Goal: Obtain resource: Obtain resource

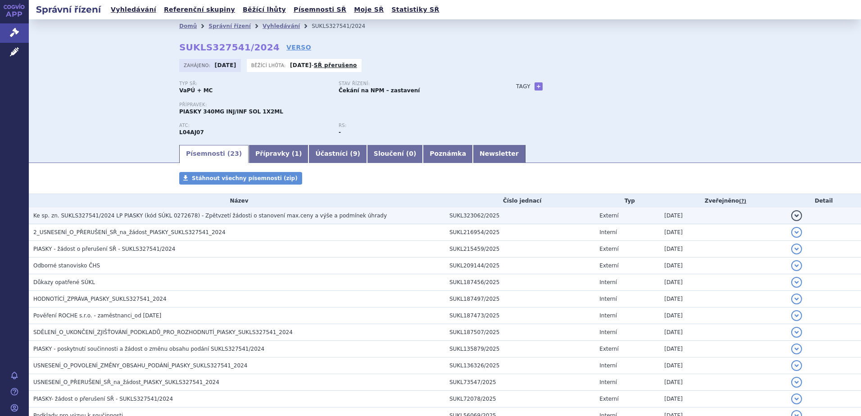
click at [246, 214] on span "Ke sp. zn. SUKLS327541/2024 LP PIASKY (kód SÚKL 0272678) - Zpětvzetí žádosti o …" at bounding box center [210, 216] width 354 height 6
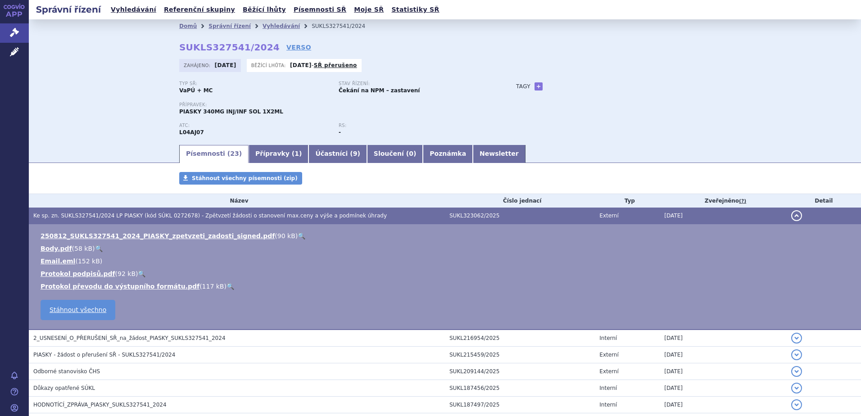
click at [298, 233] on link "🔍" at bounding box center [302, 235] width 8 height 7
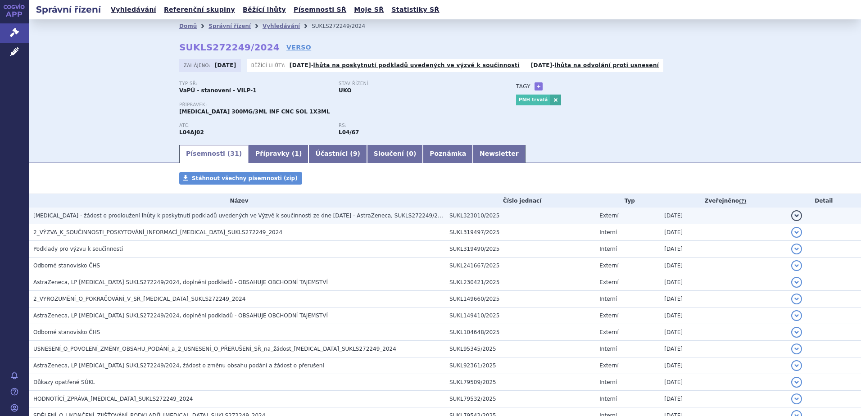
click at [141, 215] on span "[MEDICAL_DATA] - žádost o prodloužení lhůty k poskytnutí podkladů uvedených ve …" at bounding box center [240, 216] width 415 height 6
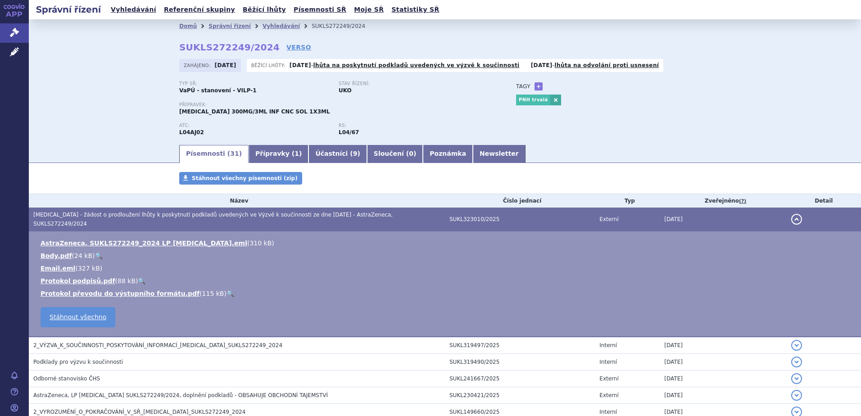
click at [95, 252] on link "🔍" at bounding box center [99, 255] width 8 height 7
click at [166, 240] on link "AstraZeneca, SUKLS272249_2024 LP [MEDICAL_DATA].eml" at bounding box center [144, 243] width 207 height 7
